Goal: Task Accomplishment & Management: Use online tool/utility

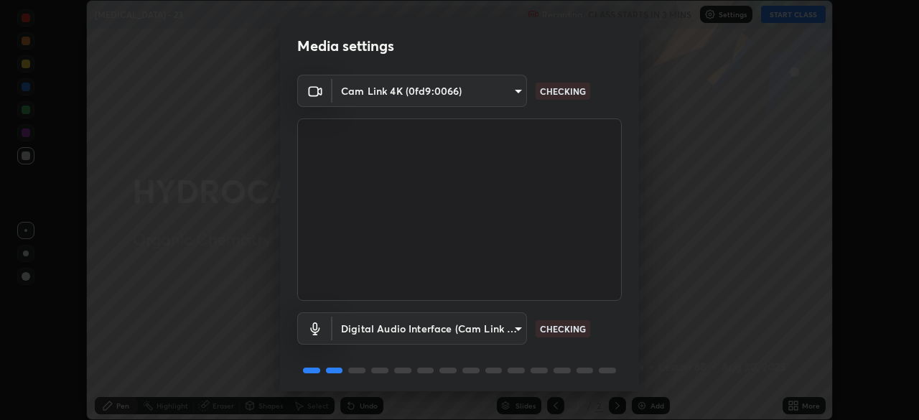
scroll to position [51, 0]
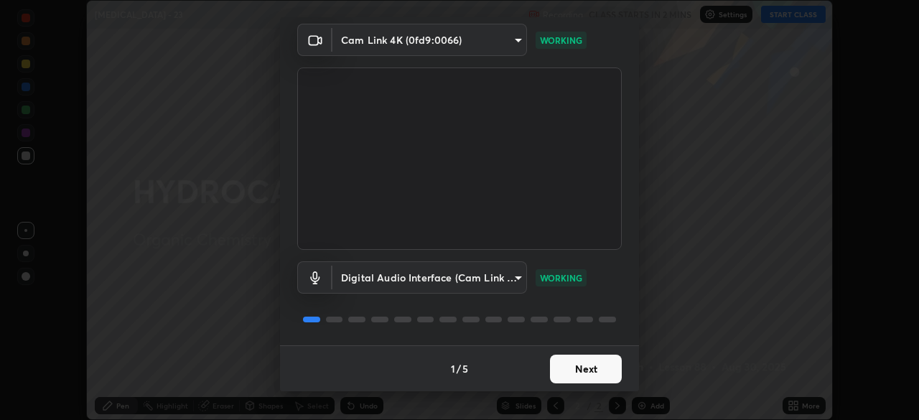
click at [584, 373] on button "Next" at bounding box center [586, 369] width 72 height 29
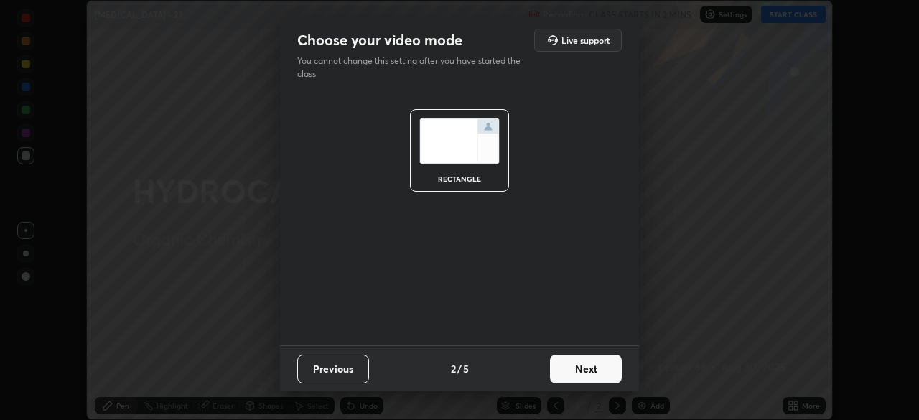
scroll to position [0, 0]
click at [597, 373] on button "Next" at bounding box center [586, 369] width 72 height 29
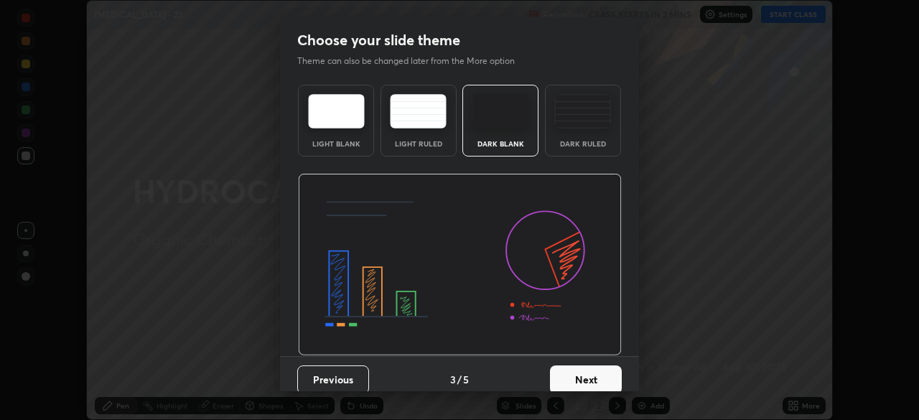
click at [600, 375] on button "Next" at bounding box center [586, 379] width 72 height 29
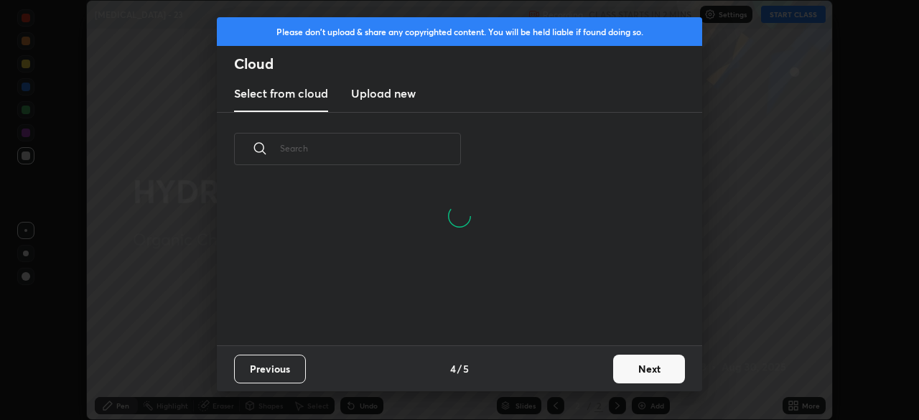
click at [636, 368] on button "Next" at bounding box center [649, 369] width 72 height 29
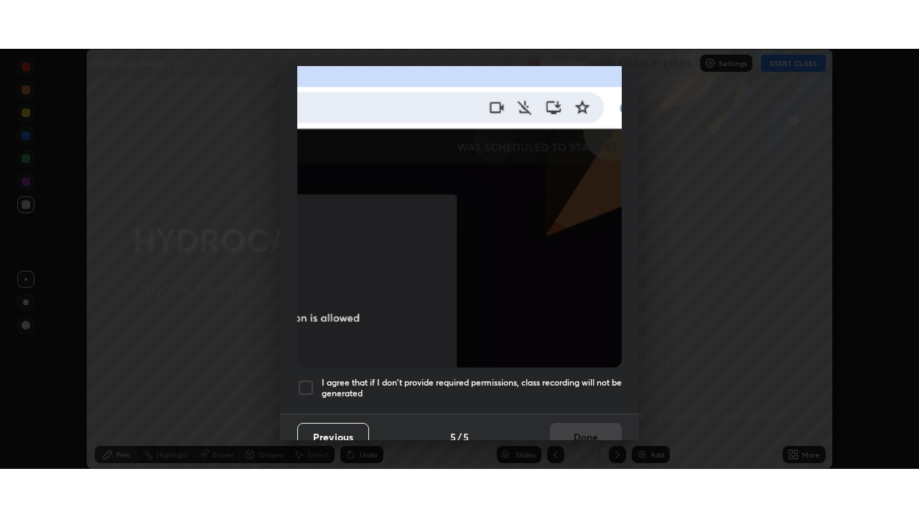
scroll to position [344, 0]
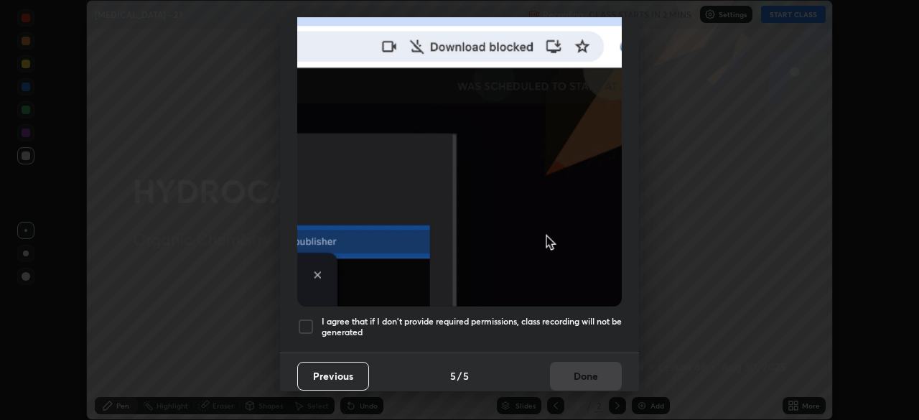
click at [312, 320] on div at bounding box center [305, 326] width 17 height 17
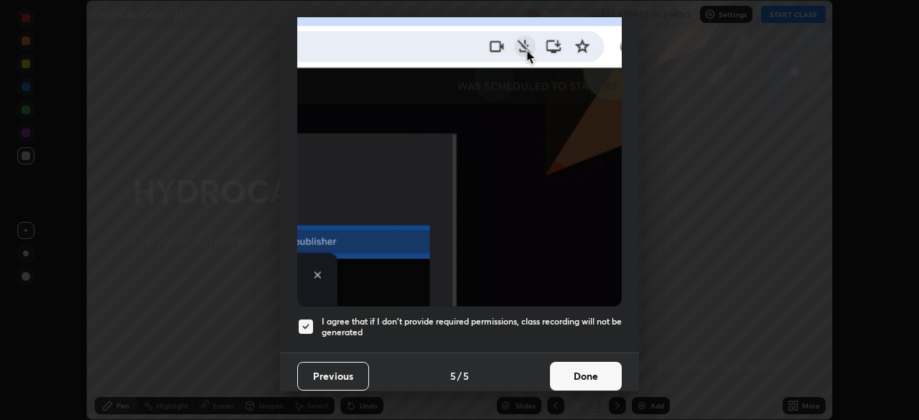
click at [592, 373] on button "Done" at bounding box center [586, 376] width 72 height 29
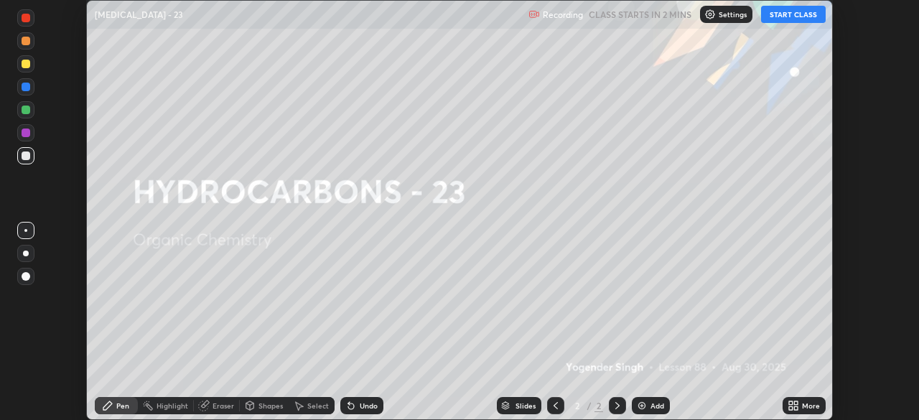
click at [783, 18] on button "START CLASS" at bounding box center [793, 14] width 65 height 17
click at [794, 403] on icon at bounding box center [796, 403] width 4 height 4
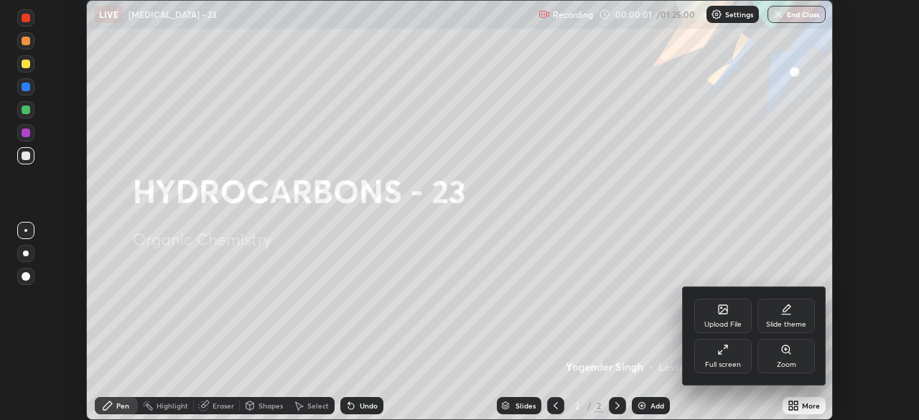
click at [788, 317] on div "Slide theme" at bounding box center [785, 316] width 57 height 34
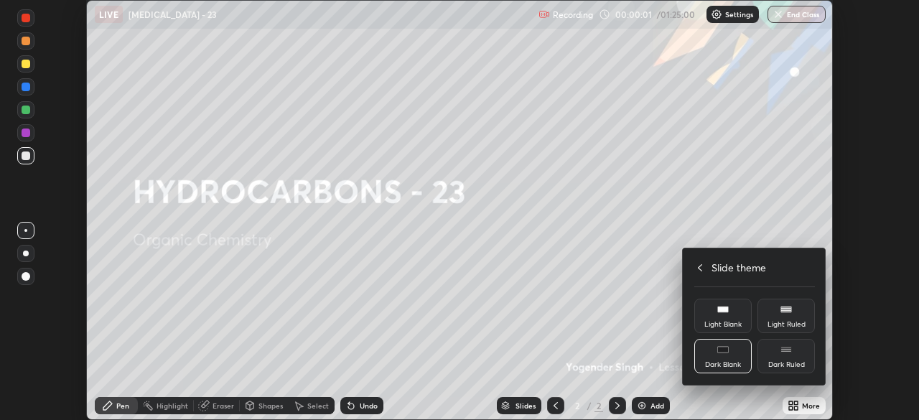
click at [792, 356] on div "Dark Ruled" at bounding box center [785, 356] width 57 height 34
click at [698, 269] on icon at bounding box center [699, 267] width 11 height 11
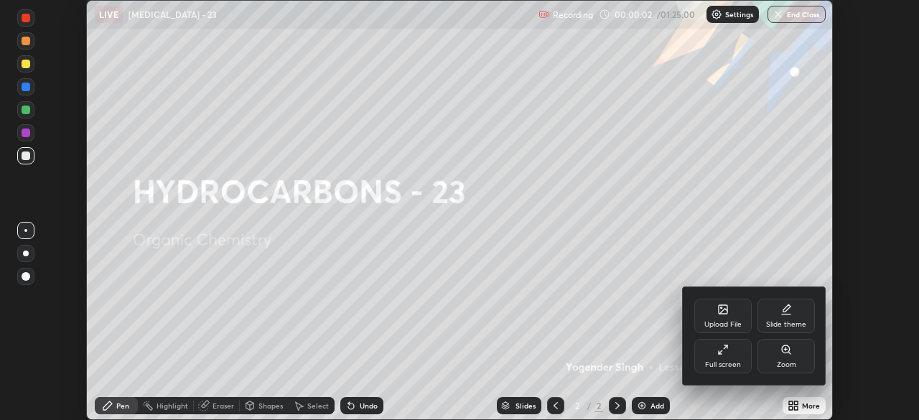
click at [728, 357] on div "Full screen" at bounding box center [722, 356] width 57 height 34
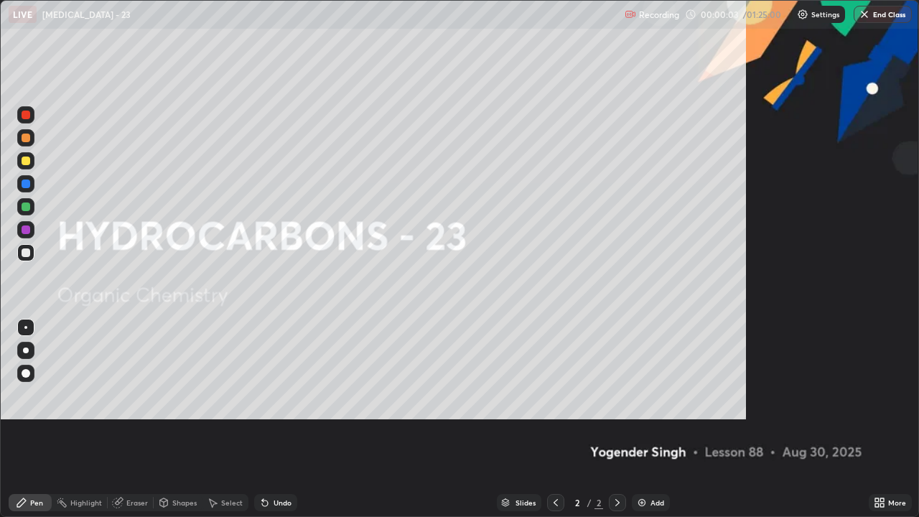
scroll to position [517, 919]
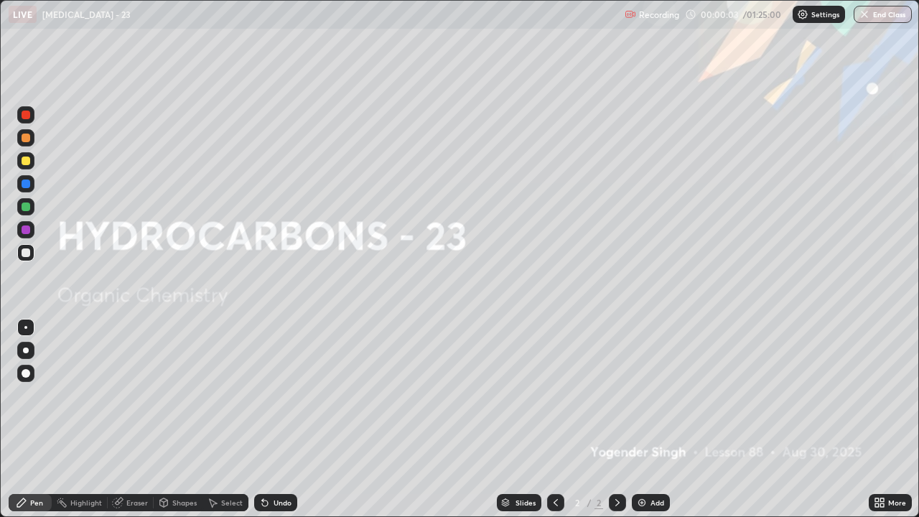
click at [656, 419] on div "Add" at bounding box center [657, 502] width 14 height 7
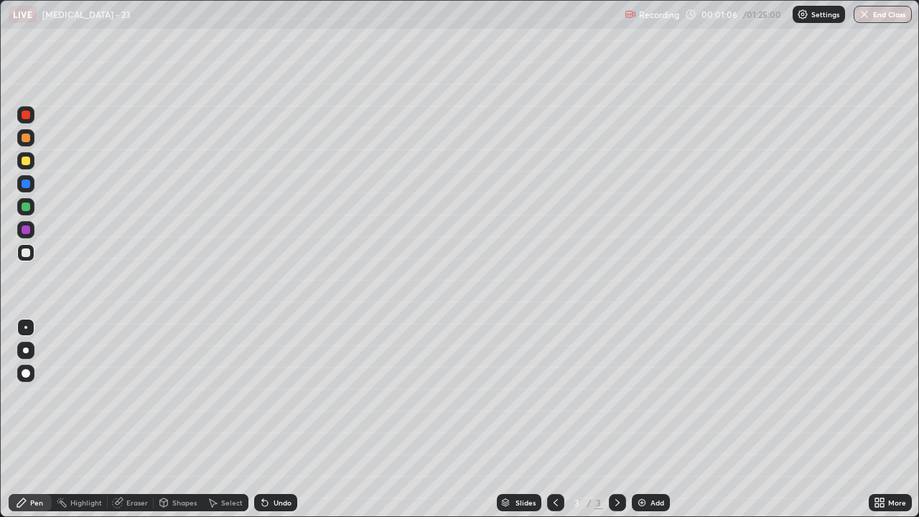
click at [28, 348] on div at bounding box center [25, 350] width 17 height 17
click at [27, 163] on div at bounding box center [26, 161] width 9 height 9
click at [27, 231] on div at bounding box center [26, 229] width 9 height 9
click at [25, 255] on div at bounding box center [26, 252] width 9 height 9
click at [279, 419] on div "Undo" at bounding box center [283, 502] width 18 height 7
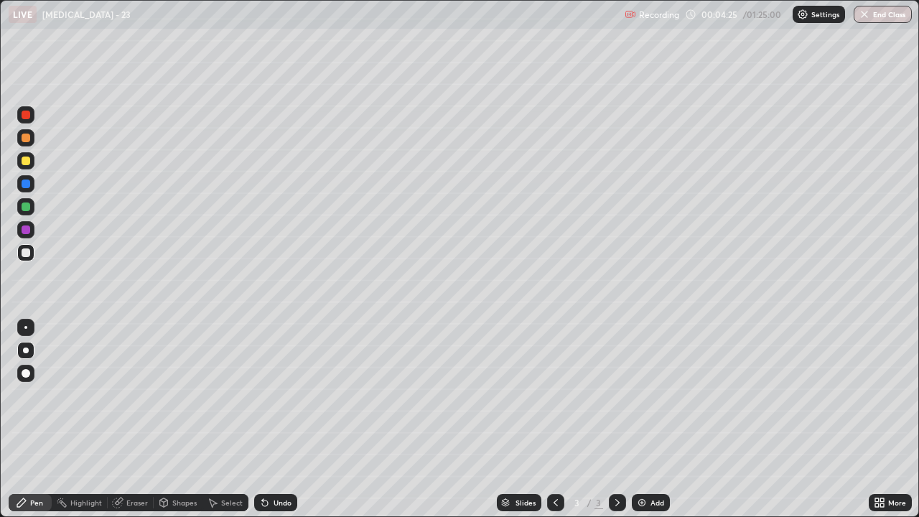
click at [24, 159] on div at bounding box center [26, 161] width 9 height 9
click at [22, 253] on div at bounding box center [26, 252] width 9 height 9
click at [25, 162] on div at bounding box center [26, 161] width 9 height 9
click at [26, 256] on div at bounding box center [26, 252] width 9 height 9
click at [23, 229] on div at bounding box center [26, 229] width 9 height 9
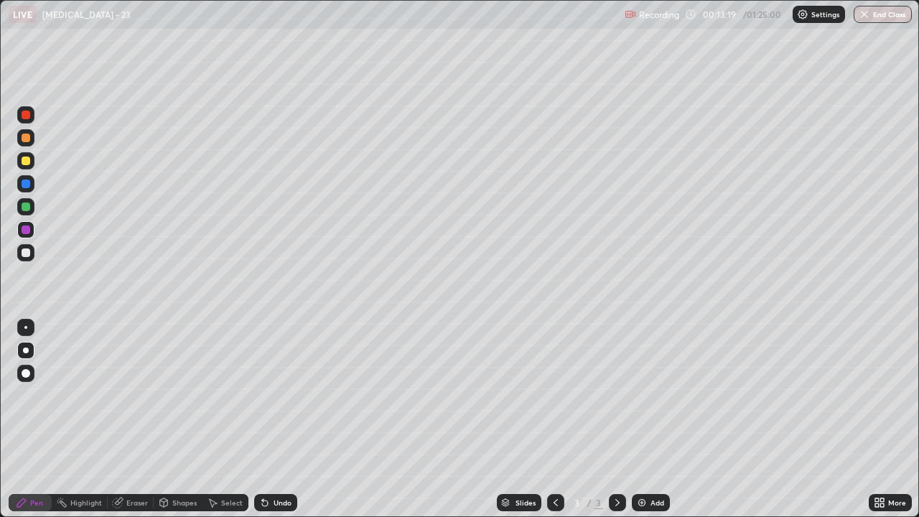
click at [29, 260] on div at bounding box center [25, 252] width 17 height 17
click at [28, 163] on div at bounding box center [26, 161] width 9 height 9
click at [218, 419] on div "Select" at bounding box center [225, 502] width 46 height 17
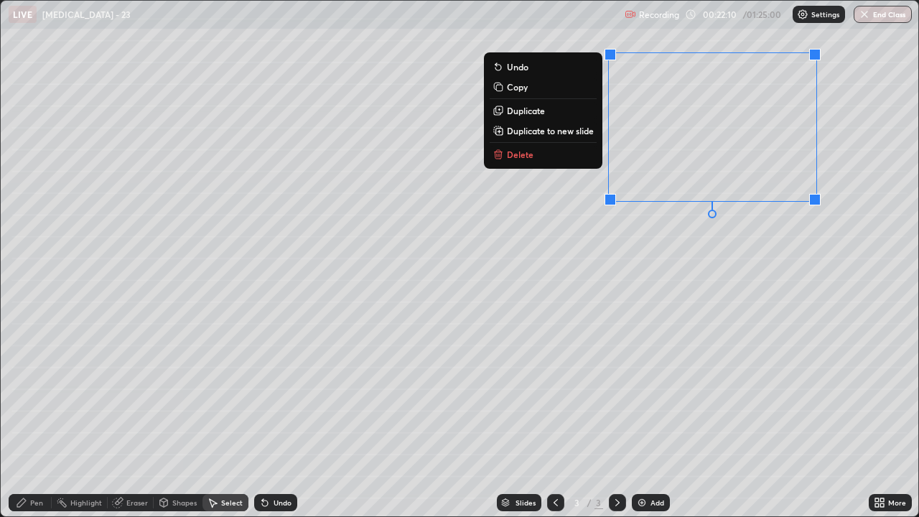
click at [521, 160] on p "Delete" at bounding box center [520, 154] width 27 height 11
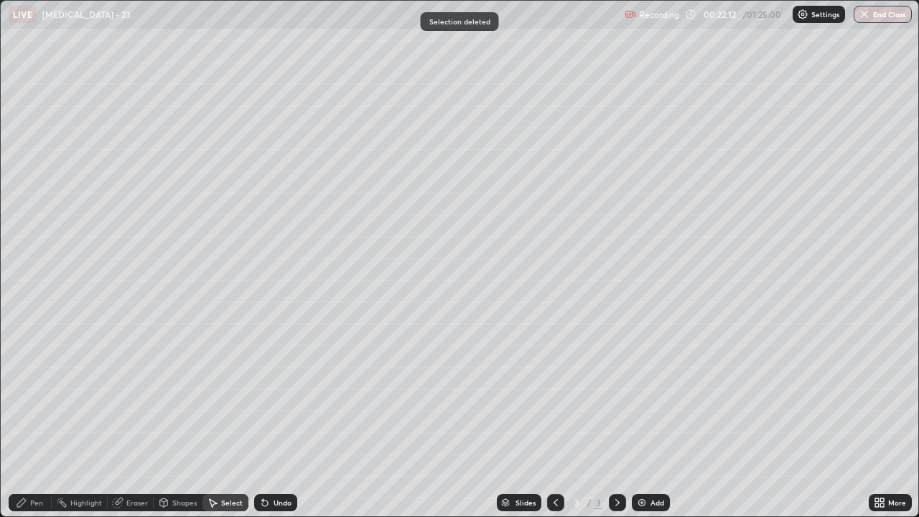
click at [32, 419] on div "Pen" at bounding box center [30, 502] width 43 height 17
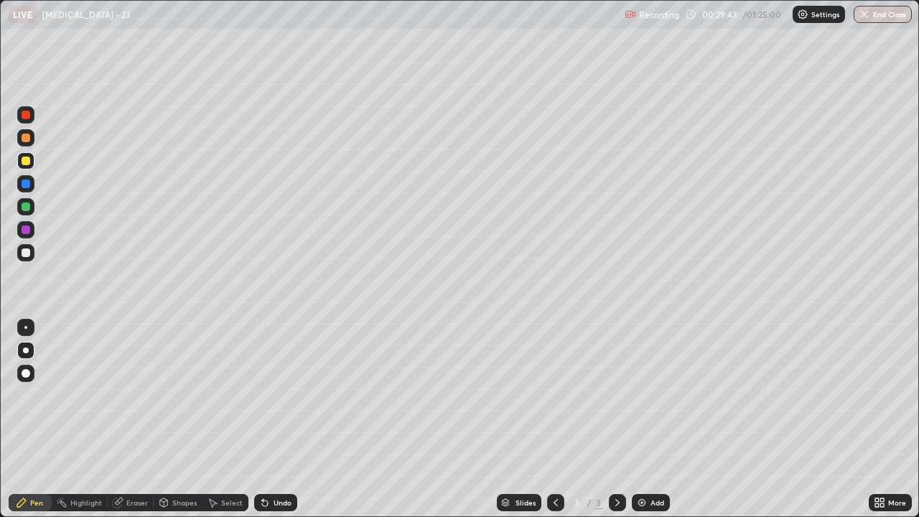
click at [639, 419] on img at bounding box center [641, 502] width 11 height 11
click at [24, 256] on div at bounding box center [26, 252] width 9 height 9
click at [27, 189] on div at bounding box center [25, 183] width 17 height 17
click at [26, 251] on div at bounding box center [26, 252] width 9 height 9
click at [26, 140] on div at bounding box center [26, 138] width 9 height 9
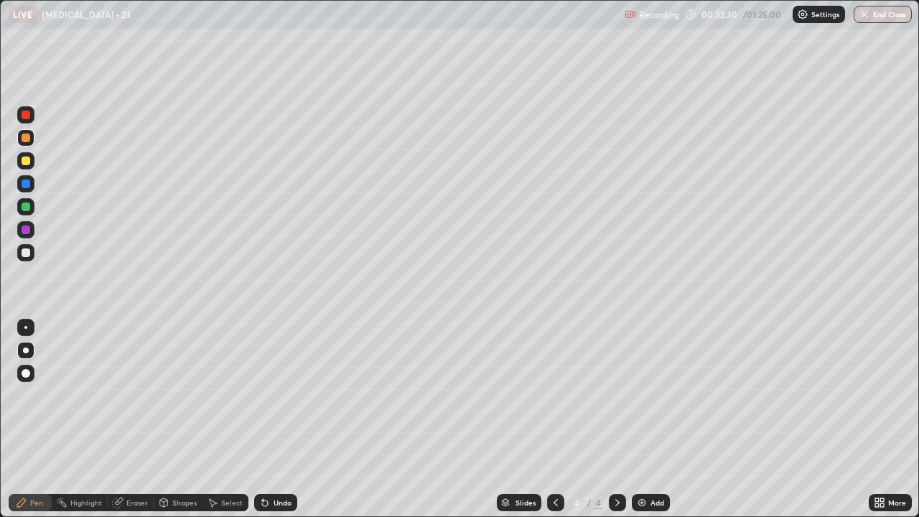
click at [27, 259] on div at bounding box center [25, 252] width 17 height 17
click at [554, 419] on icon at bounding box center [555, 502] width 11 height 11
click at [27, 208] on div at bounding box center [26, 206] width 9 height 9
click at [615, 419] on icon at bounding box center [617, 502] width 11 height 11
click at [28, 251] on div at bounding box center [26, 252] width 9 height 9
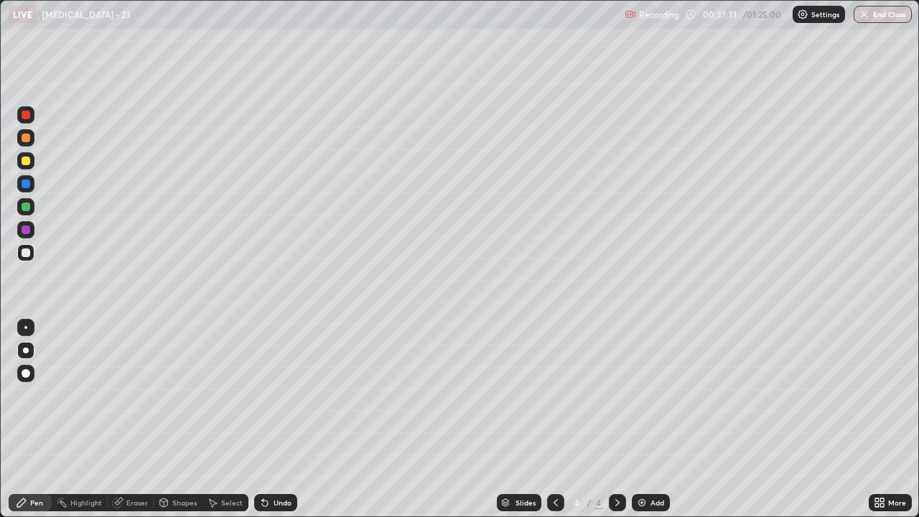
click at [25, 233] on div at bounding box center [26, 229] width 9 height 9
click at [554, 419] on icon at bounding box center [555, 502] width 11 height 11
click at [616, 419] on icon at bounding box center [617, 502] width 11 height 11
click at [24, 162] on div at bounding box center [26, 161] width 9 height 9
click at [22, 256] on div at bounding box center [25, 252] width 17 height 17
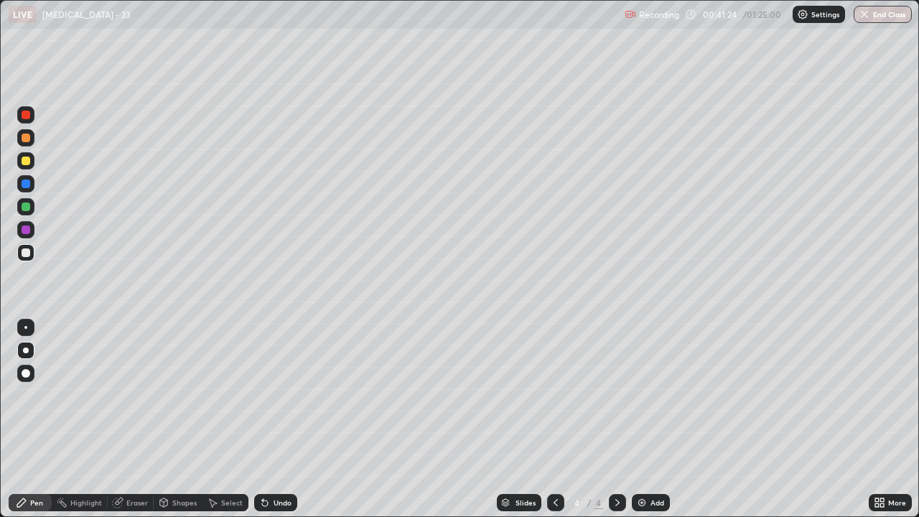
click at [24, 207] on div at bounding box center [26, 206] width 9 height 9
click at [27, 161] on div at bounding box center [26, 161] width 9 height 9
click at [24, 161] on div at bounding box center [26, 161] width 9 height 9
click at [28, 139] on div at bounding box center [26, 138] width 9 height 9
click at [640, 419] on img at bounding box center [641, 502] width 11 height 11
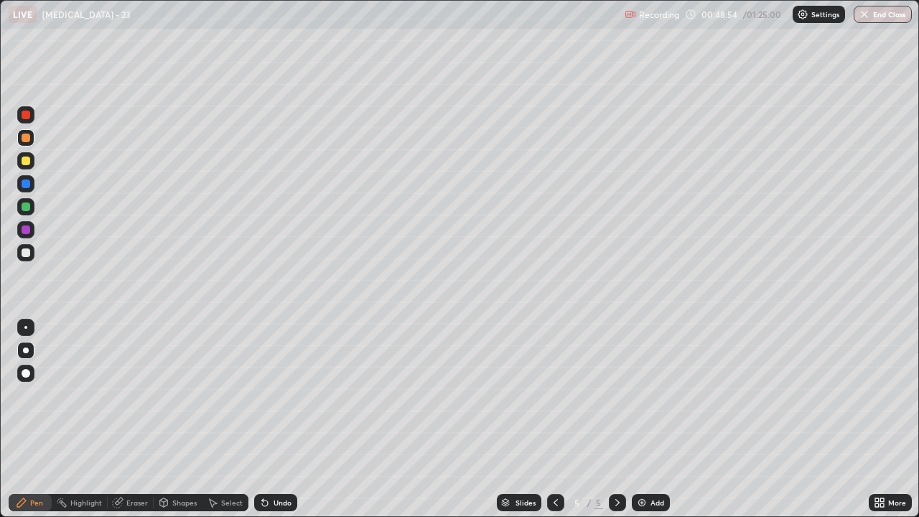
click at [24, 253] on div at bounding box center [26, 252] width 9 height 9
click at [127, 419] on div "Eraser" at bounding box center [137, 502] width 22 height 7
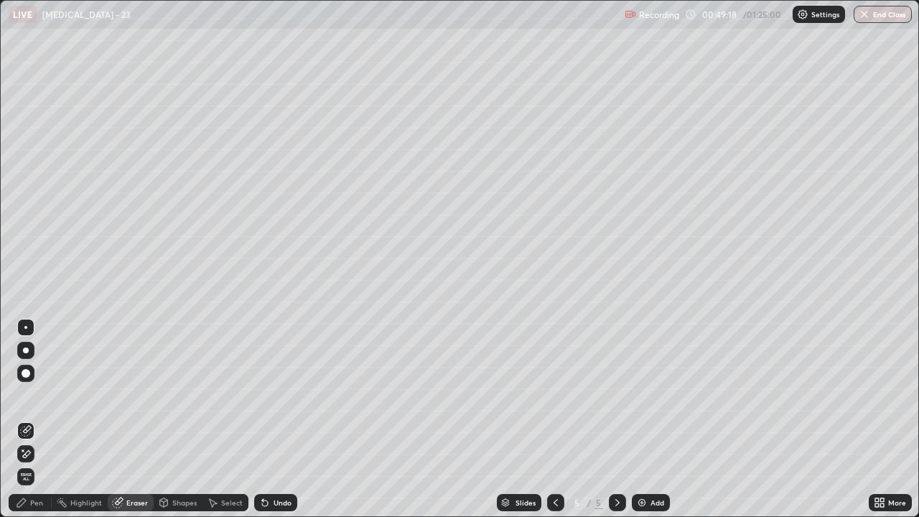
click at [24, 419] on icon at bounding box center [21, 502] width 9 height 9
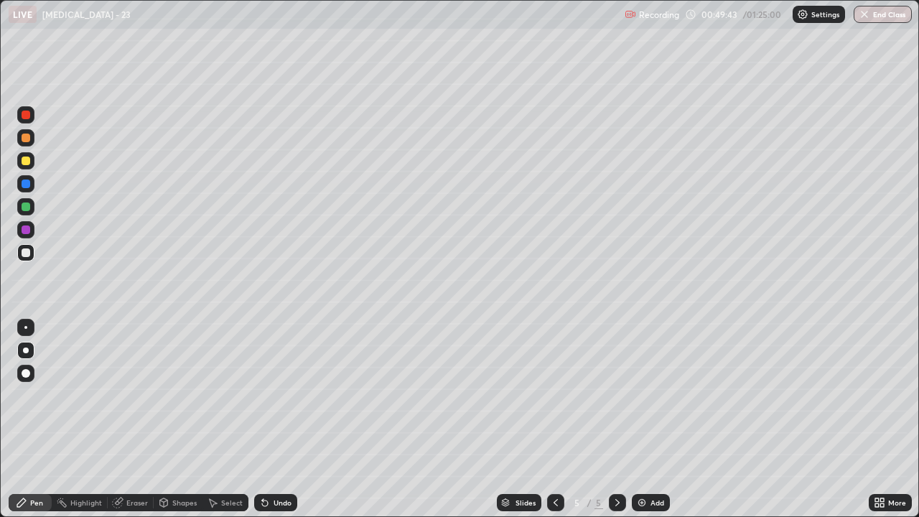
click at [267, 419] on div "Undo" at bounding box center [275, 502] width 43 height 17
click at [269, 419] on div "Undo" at bounding box center [275, 502] width 43 height 17
click at [271, 419] on div "Undo" at bounding box center [275, 502] width 43 height 17
click at [25, 162] on div at bounding box center [26, 161] width 9 height 9
click at [25, 139] on div at bounding box center [26, 138] width 9 height 9
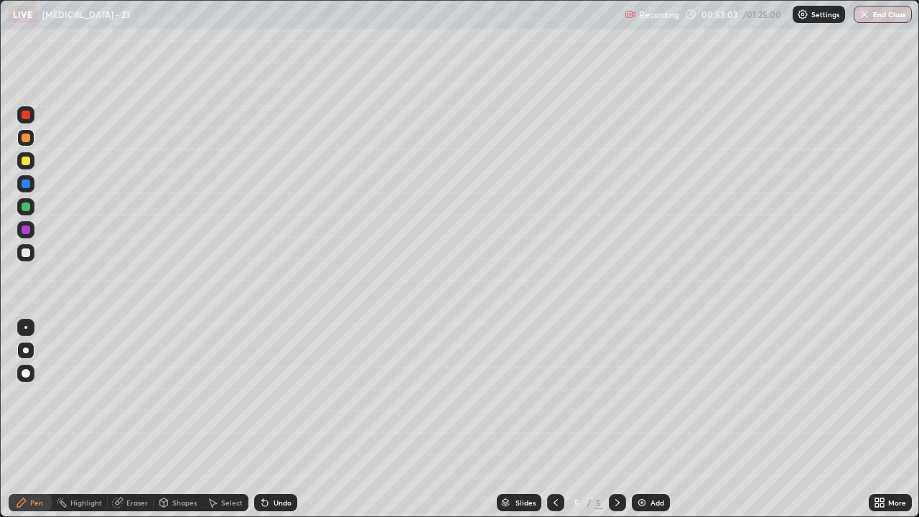
click at [24, 161] on div at bounding box center [26, 161] width 9 height 9
click at [27, 207] on div at bounding box center [26, 206] width 9 height 9
click at [25, 228] on div at bounding box center [26, 229] width 9 height 9
click at [29, 255] on div at bounding box center [26, 252] width 9 height 9
click at [29, 233] on div at bounding box center [26, 229] width 9 height 9
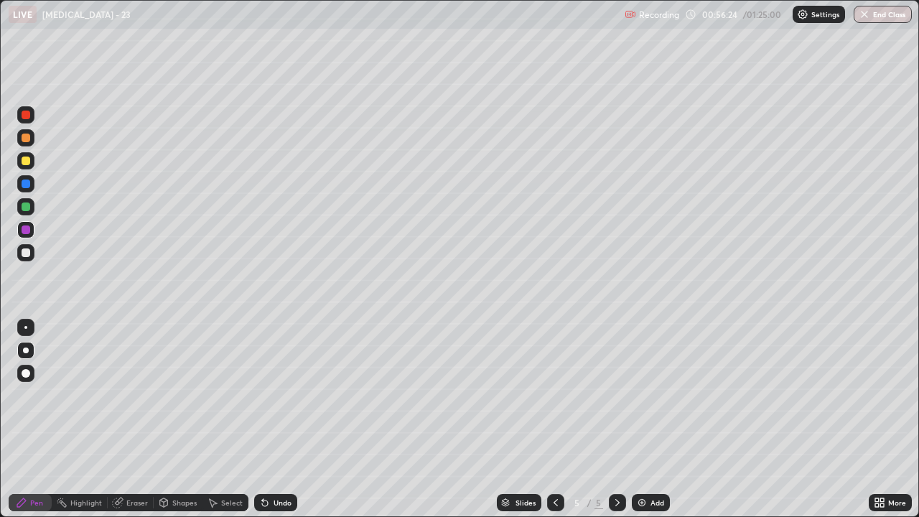
click at [24, 253] on div at bounding box center [26, 252] width 9 height 9
click at [132, 419] on div "Eraser" at bounding box center [137, 502] width 22 height 7
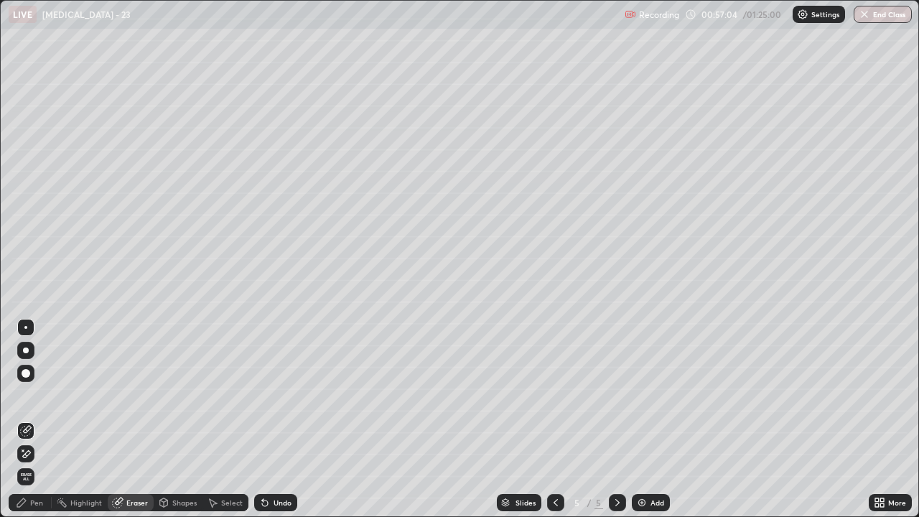
click at [24, 419] on icon at bounding box center [21, 502] width 9 height 9
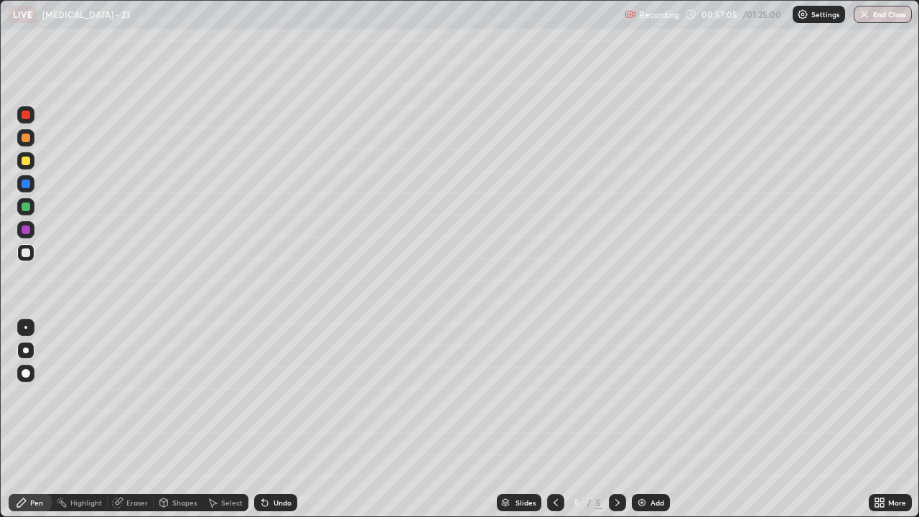
click at [24, 233] on div at bounding box center [26, 229] width 9 height 9
click at [27, 251] on div at bounding box center [26, 252] width 9 height 9
click at [640, 419] on img at bounding box center [641, 502] width 11 height 11
click at [27, 256] on div at bounding box center [26, 252] width 9 height 9
click at [554, 419] on icon at bounding box center [555, 502] width 11 height 11
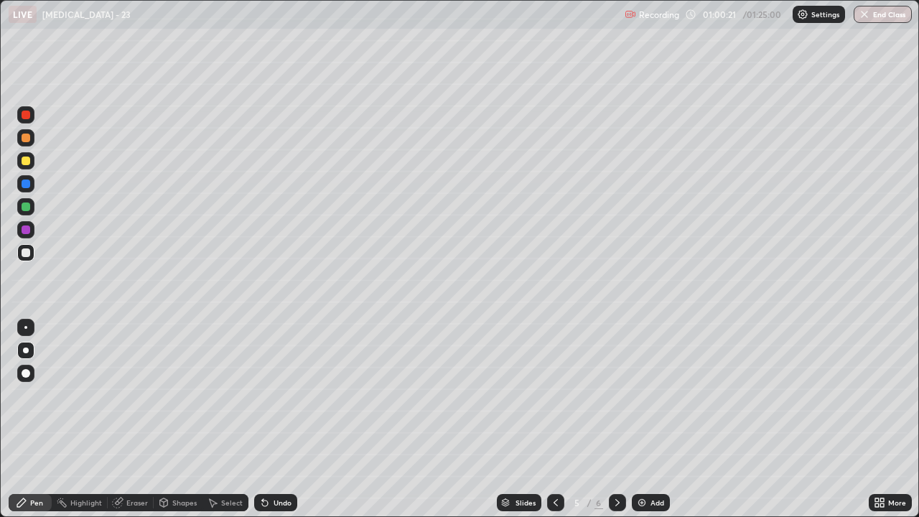
click at [27, 138] on div at bounding box center [26, 138] width 9 height 9
click at [24, 207] on div at bounding box center [26, 206] width 9 height 9
click at [24, 253] on div at bounding box center [26, 252] width 9 height 9
click at [24, 185] on div at bounding box center [26, 183] width 9 height 9
click at [639, 419] on img at bounding box center [641, 502] width 11 height 11
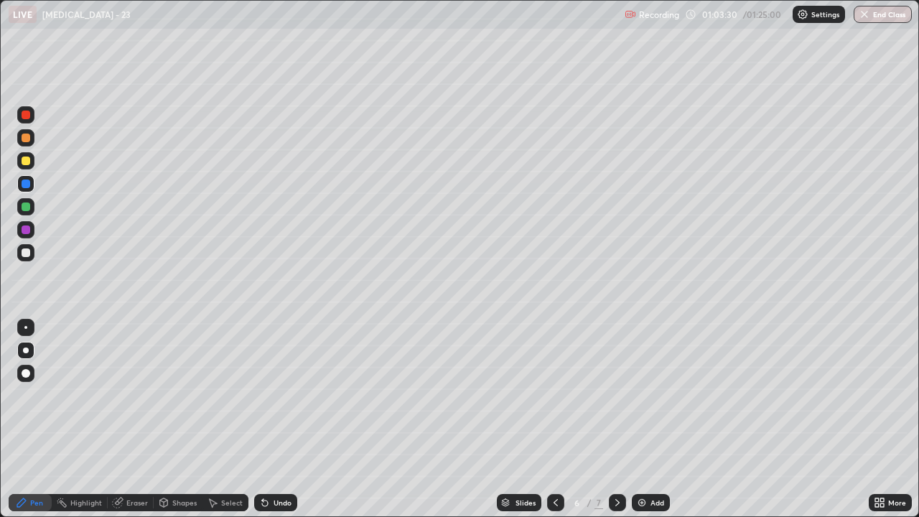
click at [25, 253] on div at bounding box center [26, 252] width 9 height 9
click at [24, 184] on div at bounding box center [26, 183] width 9 height 9
click at [23, 259] on div at bounding box center [25, 252] width 17 height 17
click at [25, 252] on div at bounding box center [26, 252] width 9 height 9
click at [114, 419] on icon at bounding box center [117, 502] width 9 height 9
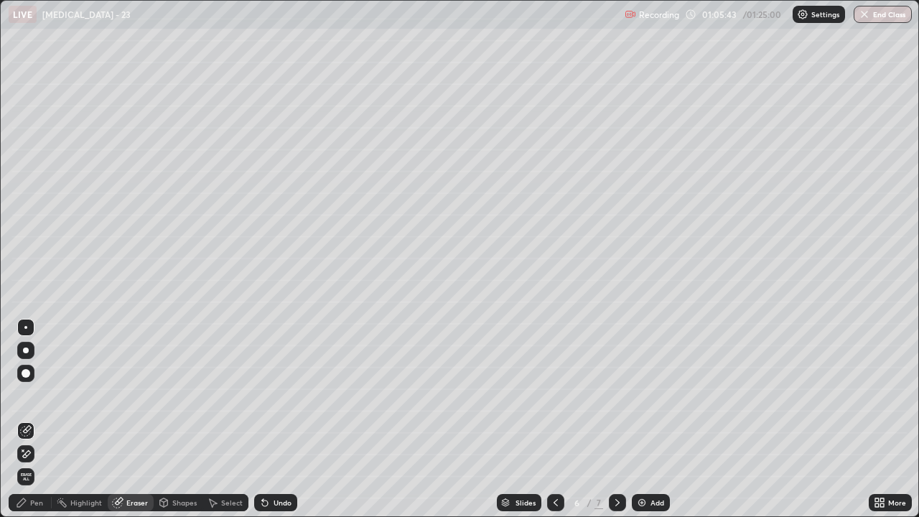
click at [29, 419] on div "Pen" at bounding box center [30, 502] width 43 height 17
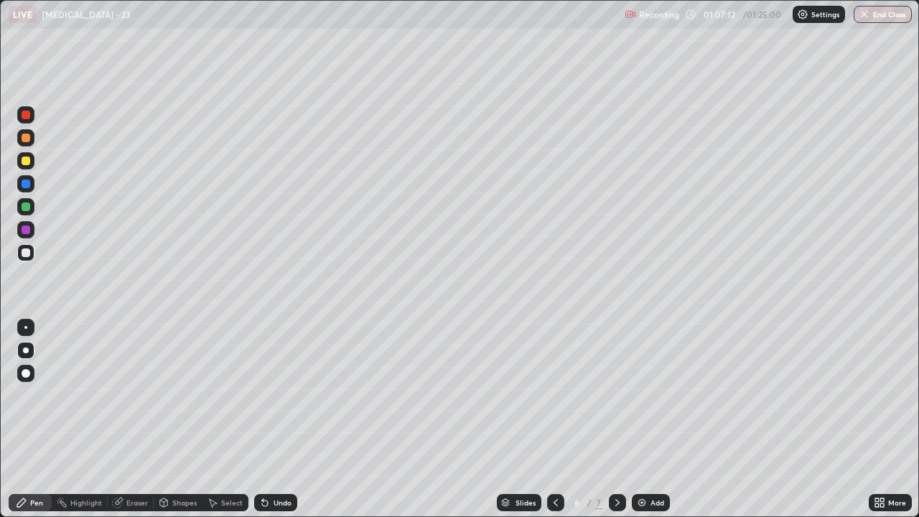
click at [554, 419] on icon at bounding box center [556, 502] width 4 height 7
click at [554, 419] on icon at bounding box center [555, 502] width 11 height 11
click at [615, 419] on icon at bounding box center [617, 502] width 11 height 11
click at [617, 419] on icon at bounding box center [617, 502] width 11 height 11
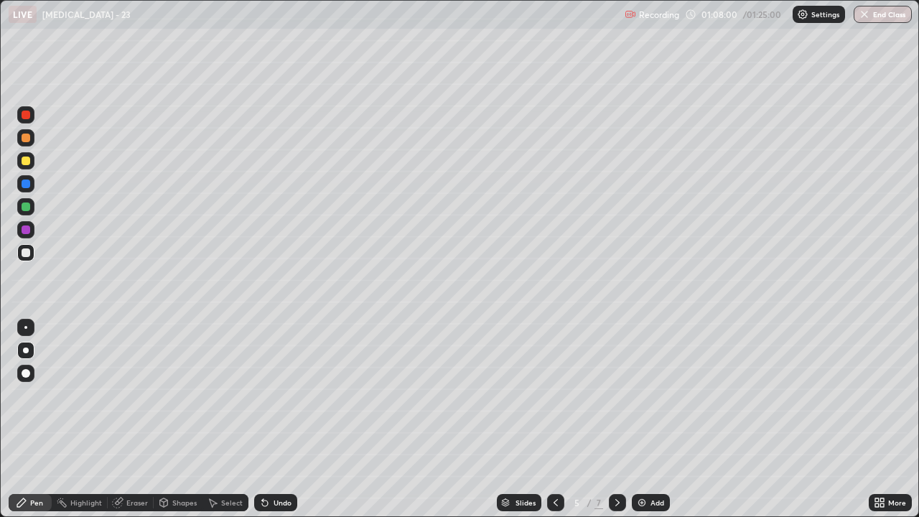
click at [616, 419] on icon at bounding box center [617, 502] width 11 height 11
click at [24, 140] on div at bounding box center [26, 138] width 9 height 9
click at [32, 255] on div at bounding box center [25, 252] width 17 height 17
click at [24, 167] on div at bounding box center [25, 160] width 17 height 17
click at [30, 260] on div at bounding box center [25, 252] width 17 height 17
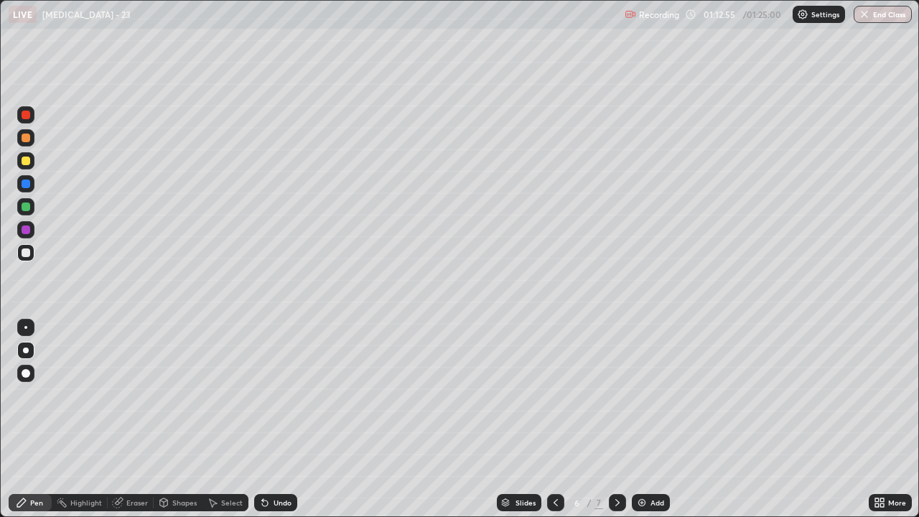
click at [28, 210] on div at bounding box center [26, 206] width 9 height 9
click at [27, 114] on div at bounding box center [26, 115] width 9 height 9
click at [17, 162] on div at bounding box center [25, 160] width 17 height 17
click at [28, 118] on div at bounding box center [26, 115] width 9 height 9
click at [640, 419] on img at bounding box center [641, 502] width 11 height 11
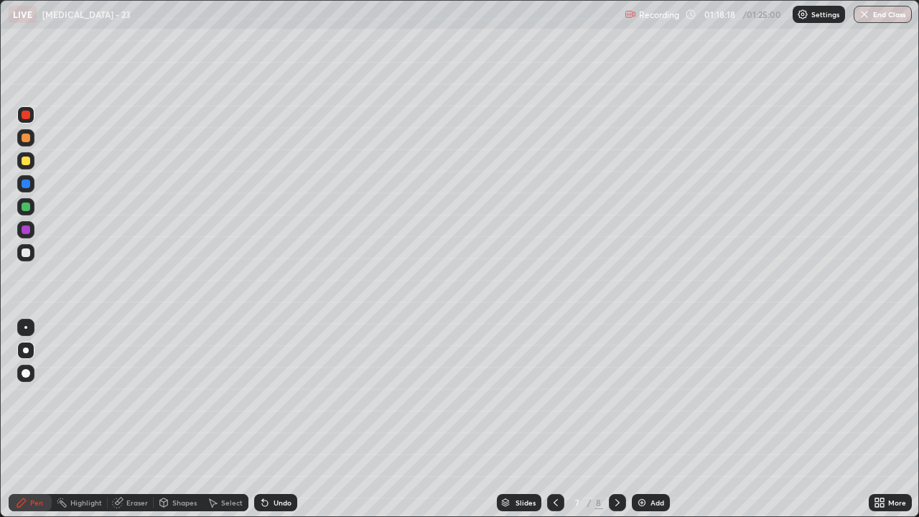
click at [24, 252] on div at bounding box center [26, 252] width 9 height 9
click at [24, 138] on div at bounding box center [26, 138] width 9 height 9
click at [24, 116] on div at bounding box center [26, 115] width 9 height 9
click at [24, 259] on div at bounding box center [25, 252] width 17 height 17
click at [22, 207] on div at bounding box center [26, 206] width 9 height 9
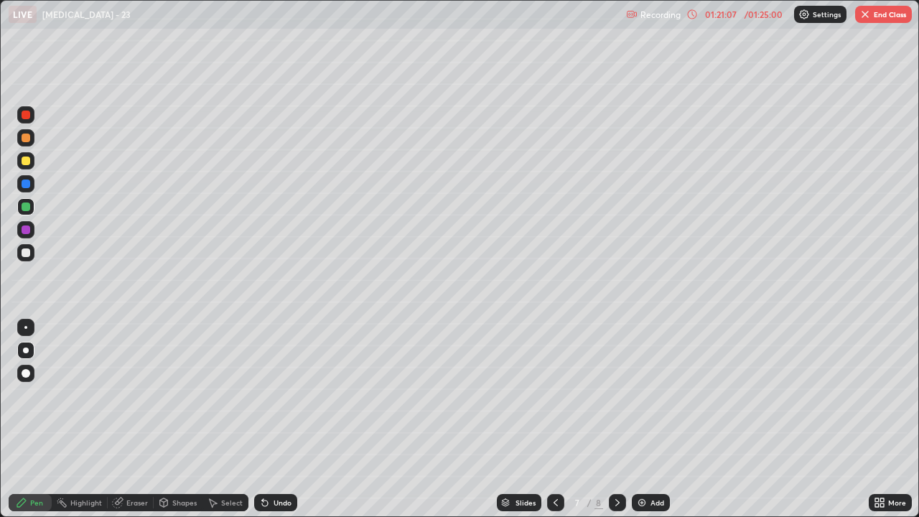
click at [29, 249] on div at bounding box center [26, 252] width 9 height 9
click at [263, 419] on icon at bounding box center [265, 503] width 6 height 6
click at [24, 187] on div at bounding box center [26, 183] width 9 height 9
click at [26, 255] on div at bounding box center [26, 252] width 9 height 9
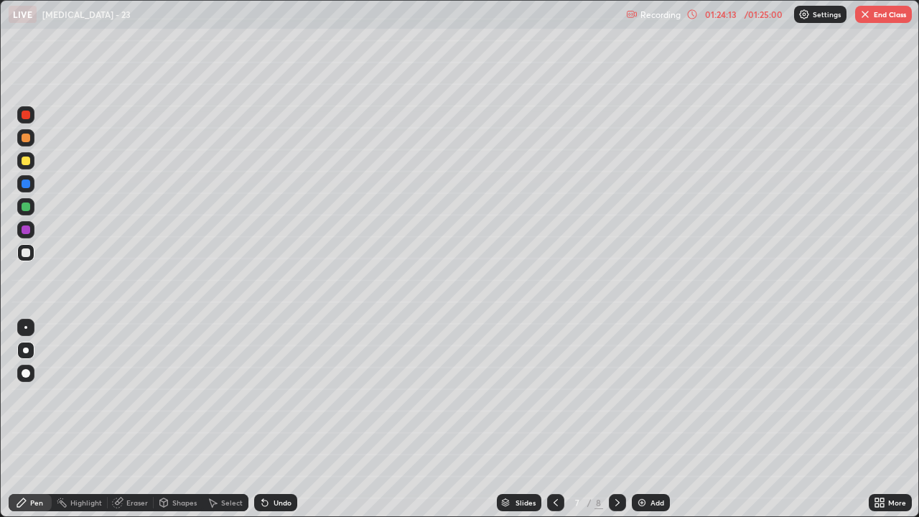
click at [25, 185] on div at bounding box center [26, 183] width 9 height 9
click at [29, 162] on div at bounding box center [26, 161] width 9 height 9
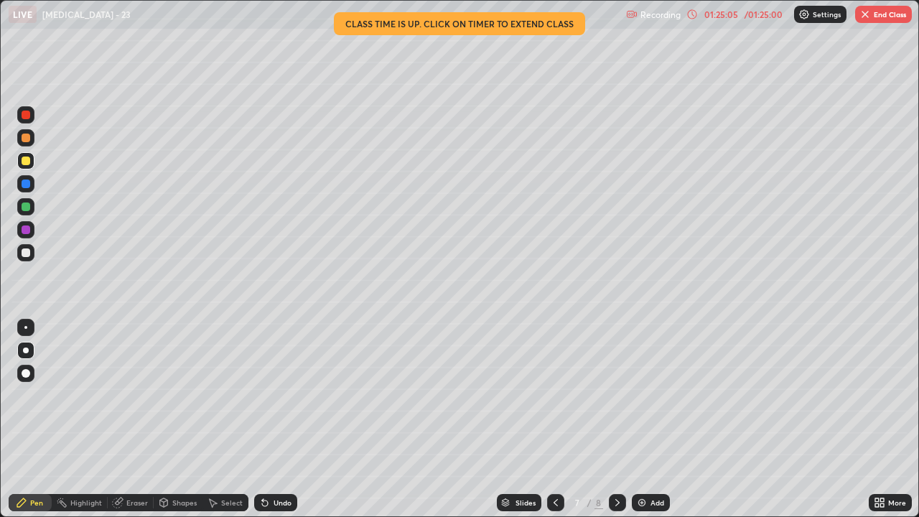
click at [556, 419] on icon at bounding box center [556, 502] width 4 height 7
click at [554, 419] on icon at bounding box center [556, 502] width 4 height 7
click at [553, 419] on icon at bounding box center [555, 502] width 11 height 11
click at [615, 419] on icon at bounding box center [617, 502] width 11 height 11
click at [620, 419] on div at bounding box center [617, 502] width 17 height 17
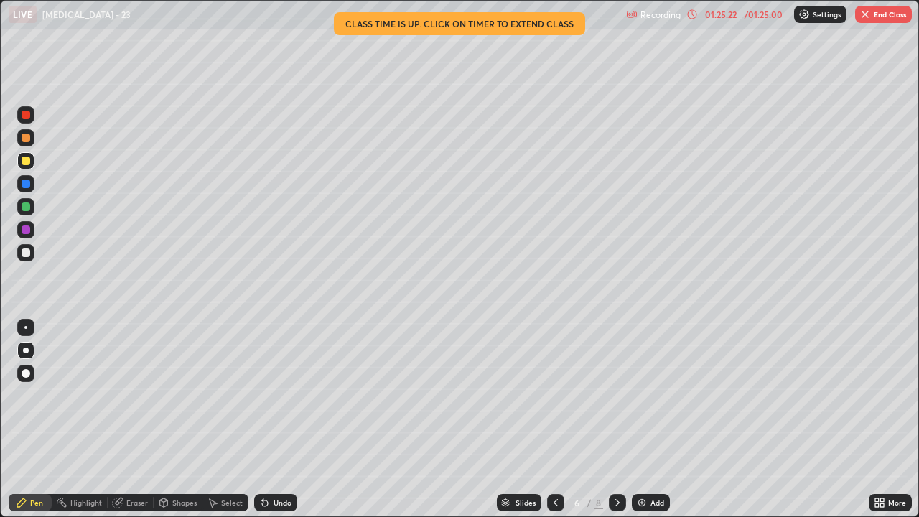
click at [621, 419] on div at bounding box center [617, 502] width 17 height 17
click at [554, 419] on icon at bounding box center [555, 502] width 11 height 11
click at [26, 159] on div at bounding box center [26, 161] width 9 height 9
click at [614, 419] on icon at bounding box center [617, 502] width 11 height 11
click at [27, 258] on div at bounding box center [25, 252] width 17 height 17
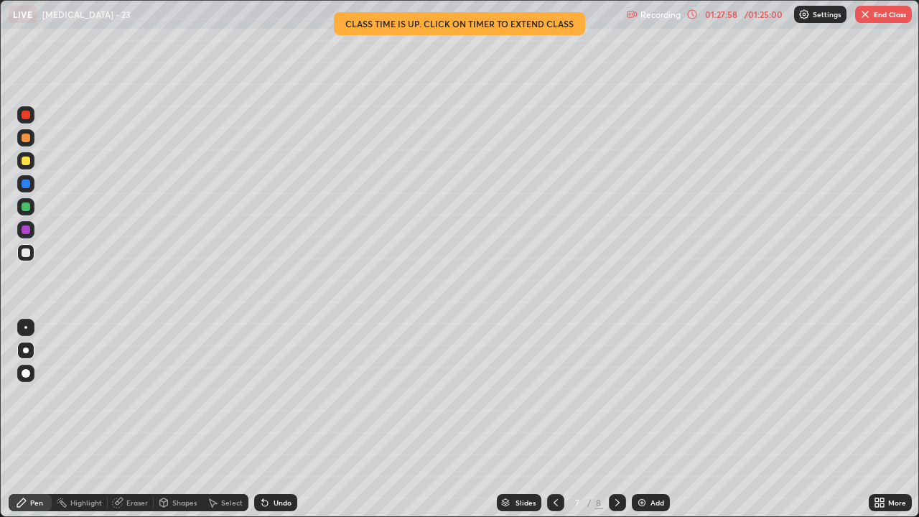
click at [262, 419] on icon at bounding box center [262, 499] width 1 height 1
click at [260, 419] on icon at bounding box center [264, 502] width 11 height 11
click at [893, 17] on button "End Class" at bounding box center [883, 14] width 57 height 17
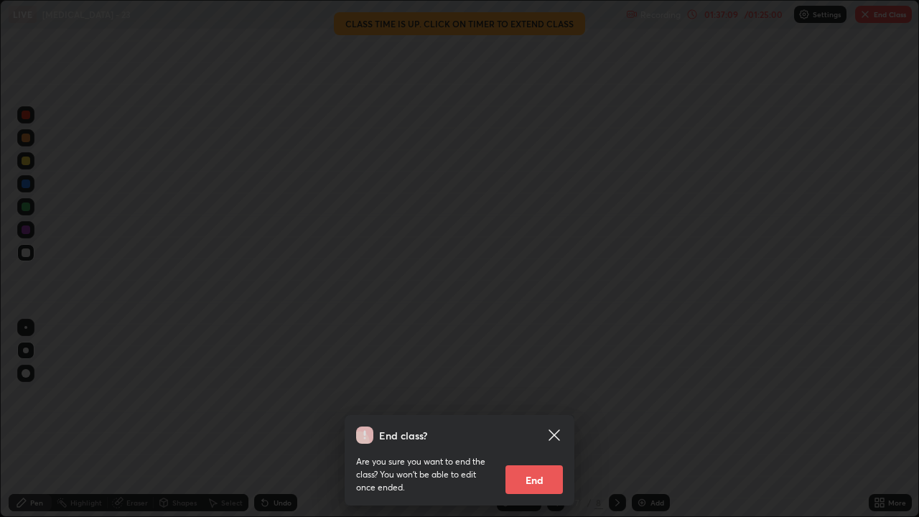
click at [527, 419] on button "End" at bounding box center [533, 479] width 57 height 29
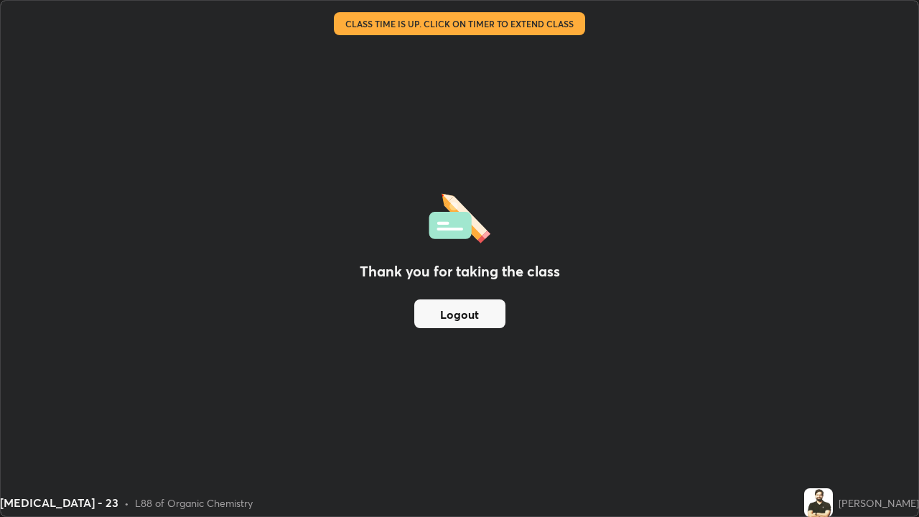
click at [484, 316] on button "Logout" at bounding box center [459, 313] width 91 height 29
click at [479, 319] on button "Logout" at bounding box center [459, 313] width 91 height 29
click at [483, 318] on button "Logout" at bounding box center [459, 313] width 91 height 29
